Goal: Transaction & Acquisition: Subscribe to service/newsletter

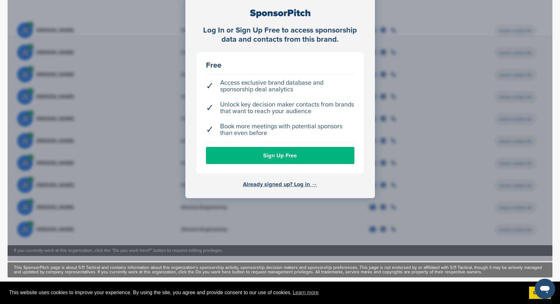
scroll to position [225, 0]
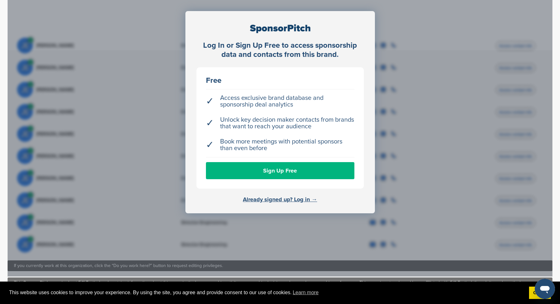
click at [275, 173] on link "Sign Up Free" at bounding box center [280, 170] width 148 height 17
